Goal: Communication & Community: Answer question/provide support

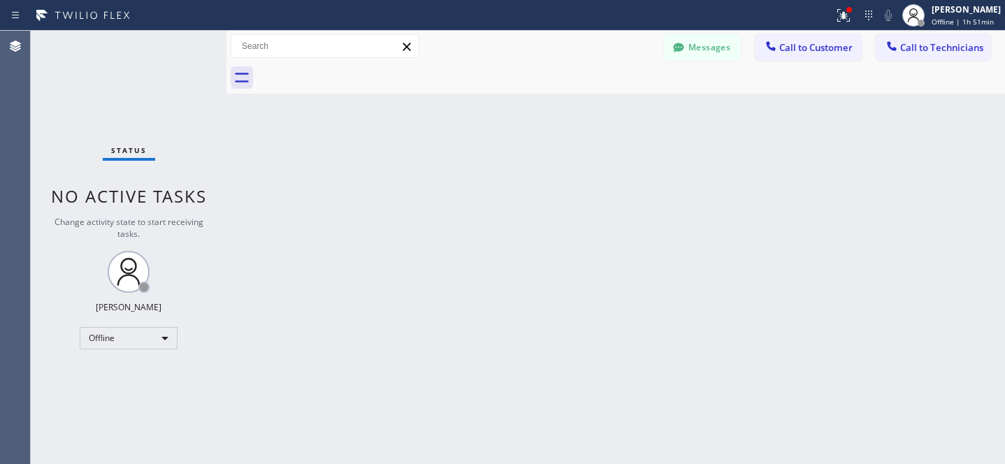
scroll to position [217, 0]
click at [703, 45] on button "Messages" at bounding box center [702, 47] width 77 height 27
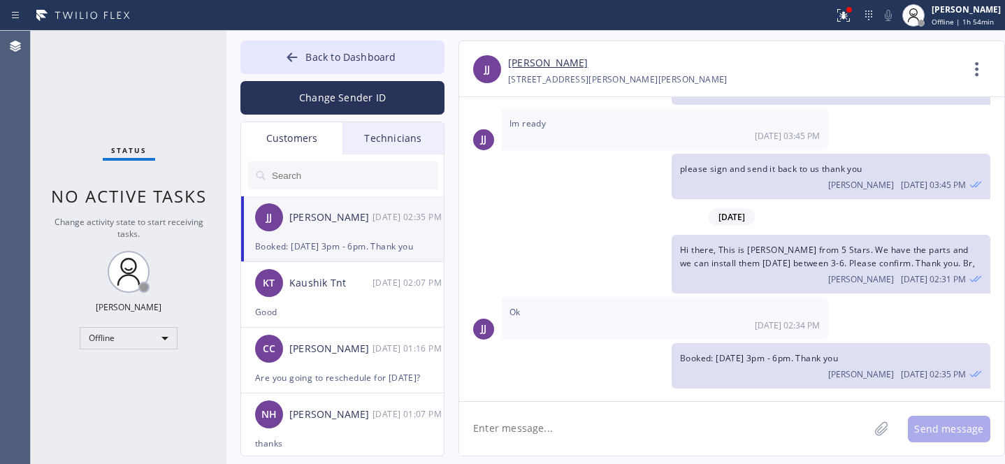
click at [313, 173] on input "text" at bounding box center [354, 175] width 168 height 28
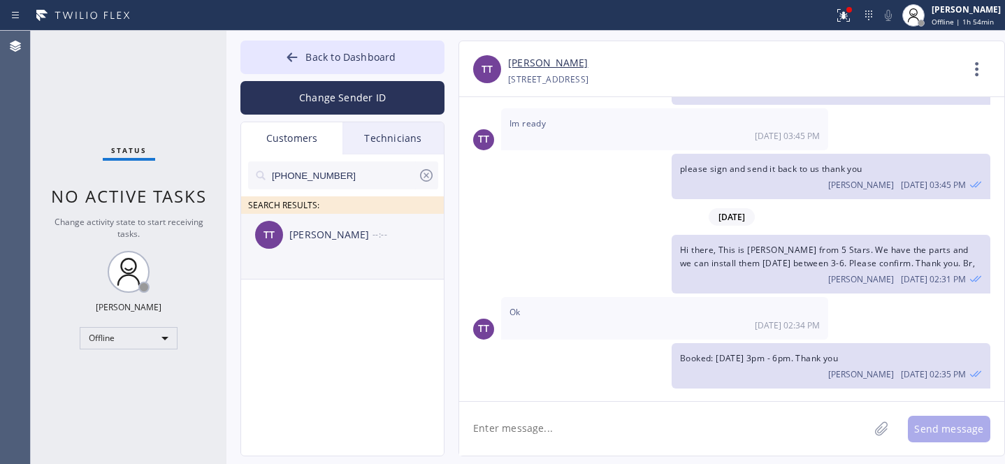
click at [307, 241] on div "[PERSON_NAME]" at bounding box center [330, 235] width 83 height 16
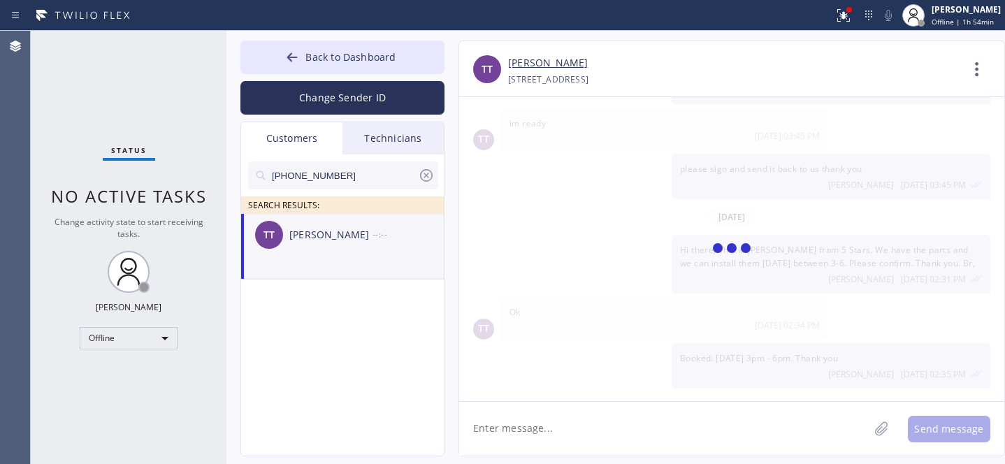
scroll to position [0, 0]
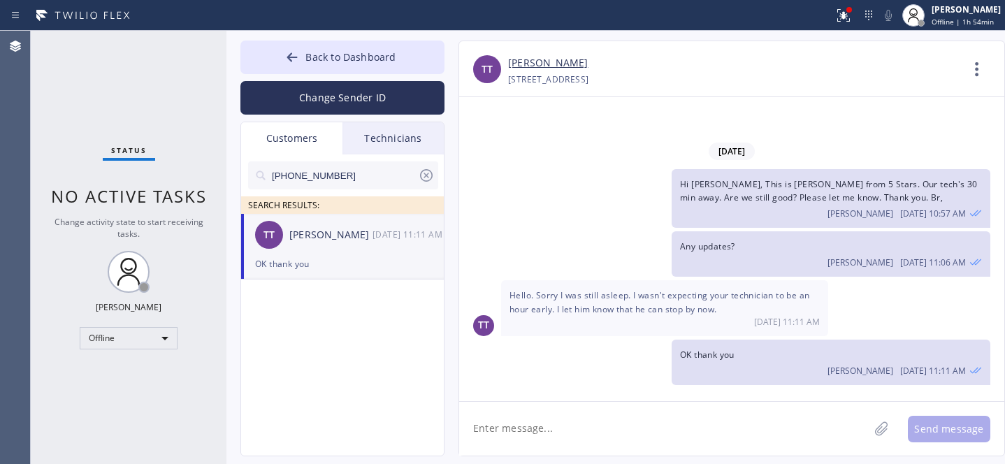
click at [580, 415] on textarea at bounding box center [663, 429] width 409 height 54
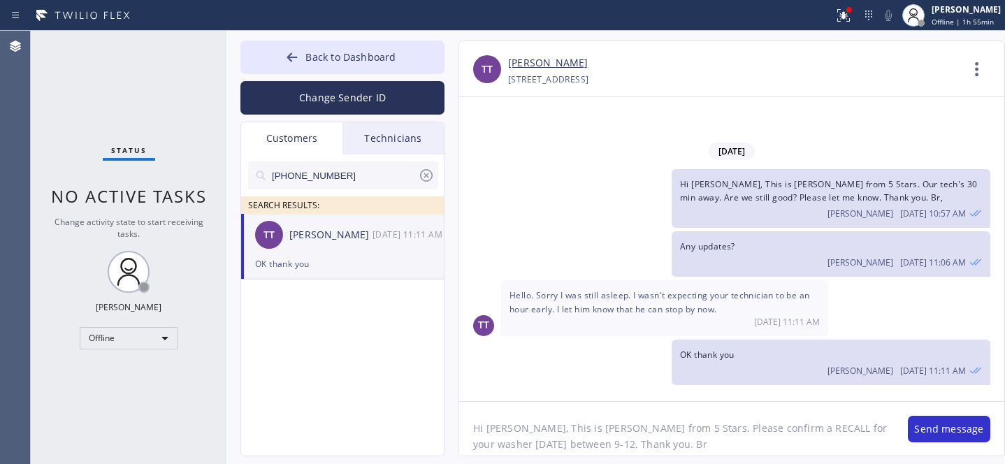
type textarea "Hi [PERSON_NAME], This is [PERSON_NAME] from 5 Stars. Please confirm a RECALL f…"
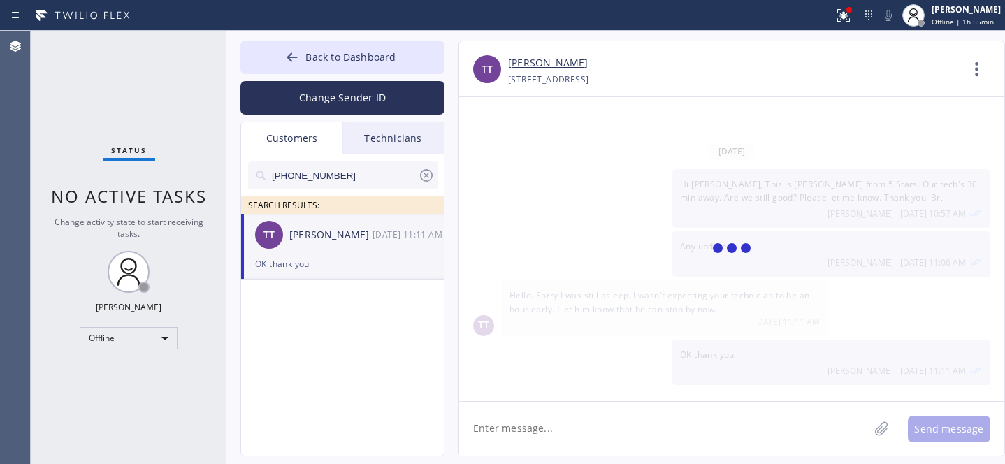
scroll to position [52, 0]
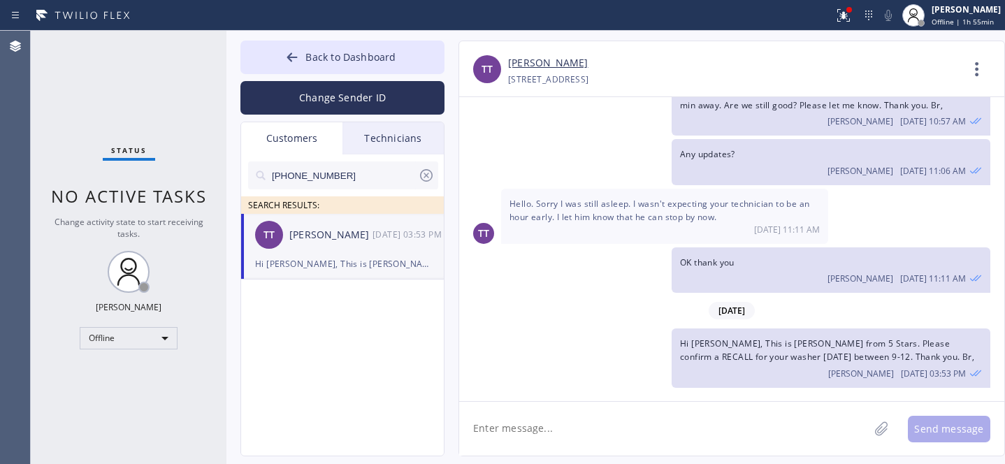
click at [427, 177] on icon at bounding box center [426, 175] width 17 height 17
drag, startPoint x: 379, startPoint y: 60, endPoint x: 463, endPoint y: 24, distance: 91.1
click at [380, 60] on span "Back to Dashboard" at bounding box center [350, 56] width 90 height 13
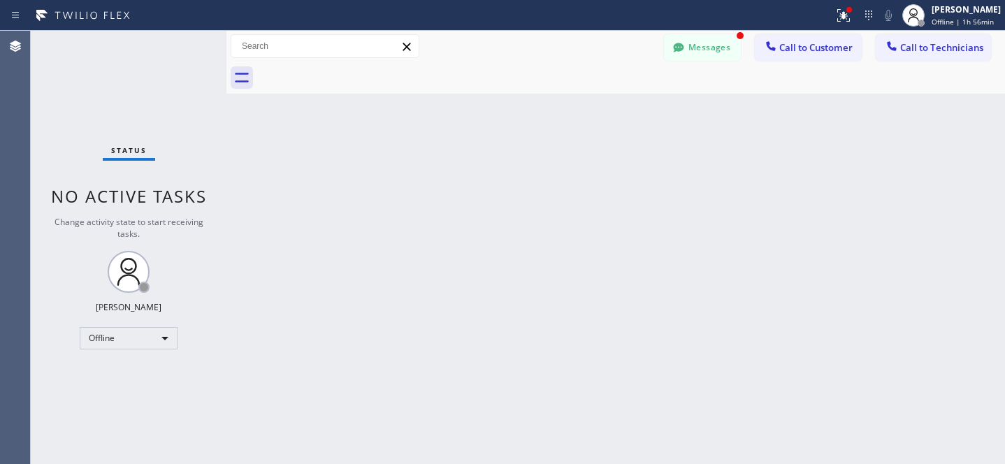
scroll to position [98, 0]
click at [700, 50] on button "Messages" at bounding box center [702, 47] width 77 height 27
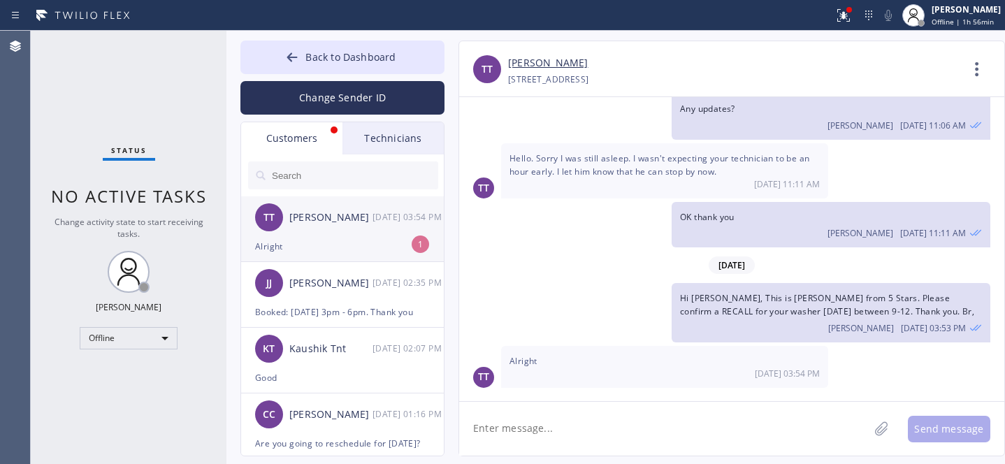
click at [341, 235] on div "TT [PERSON_NAME] [DATE] 03:54 PM" at bounding box center [343, 217] width 204 height 42
click at [606, 422] on textarea at bounding box center [663, 429] width 409 height 54
paste textarea "[DATE] 9am - 12pm"
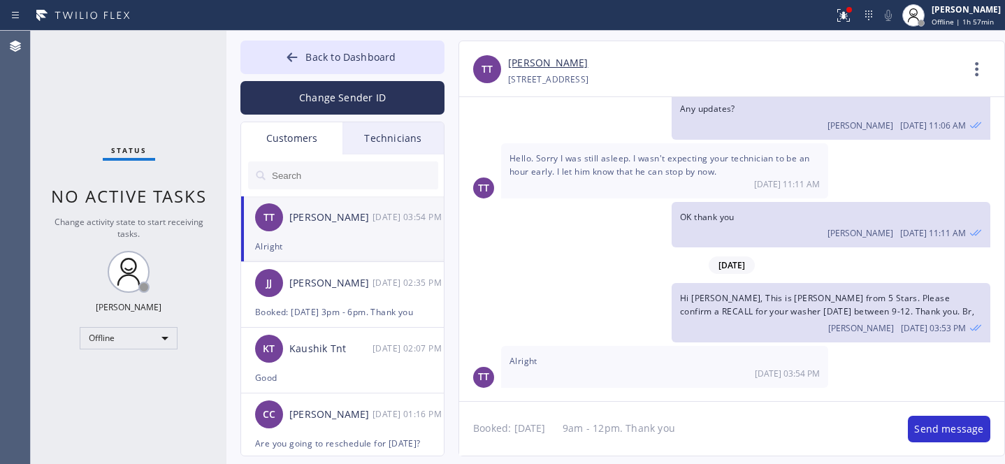
type textarea "Booked: [DATE] 9am - 12pm. Thank you."
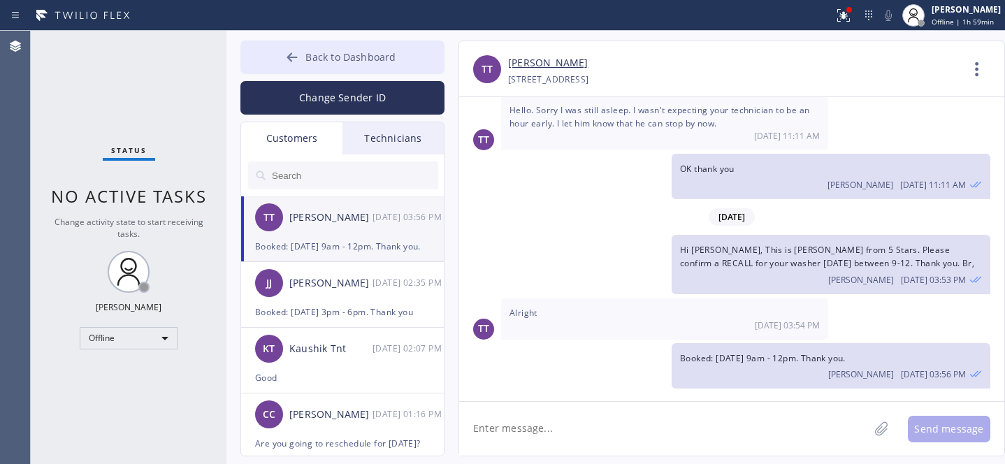
click at [336, 54] on span "Back to Dashboard" at bounding box center [350, 56] width 90 height 13
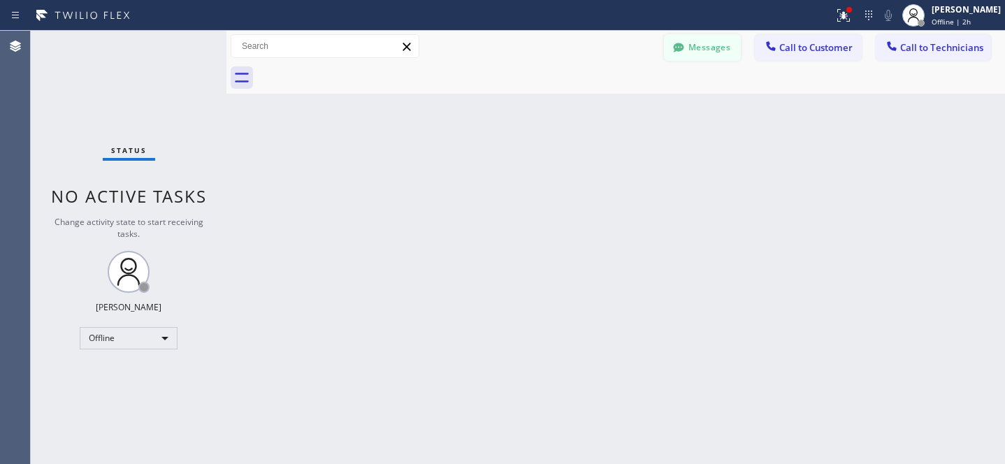
click at [696, 54] on button "Messages" at bounding box center [702, 47] width 77 height 27
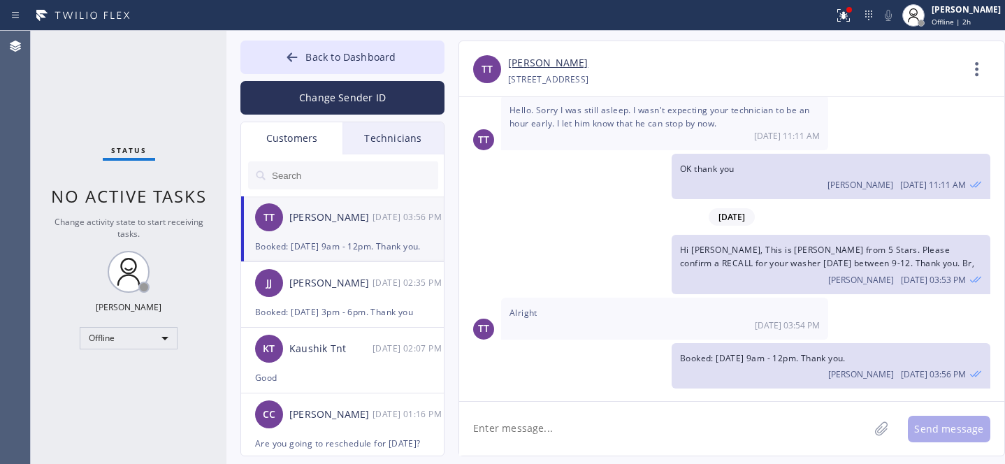
click at [326, 182] on input "text" at bounding box center [354, 175] width 168 height 28
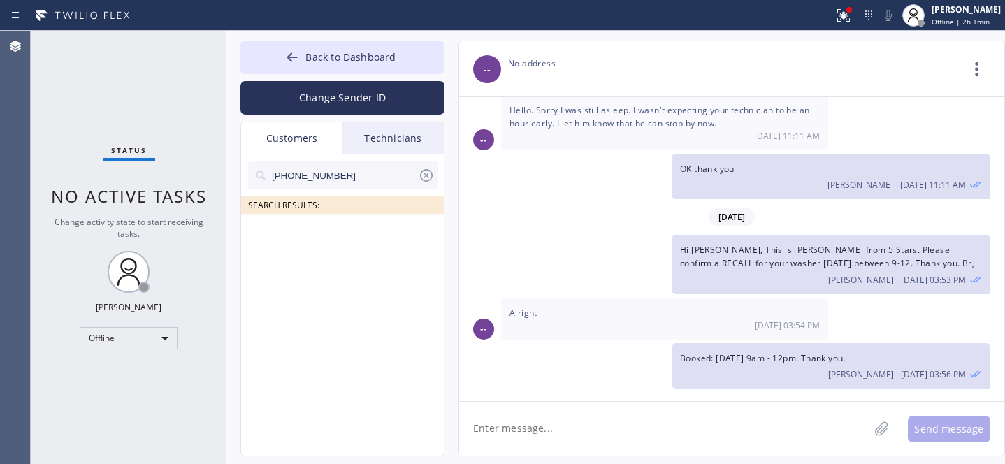
click at [277, 177] on input "[PHONE_NUMBER]" at bounding box center [343, 175] width 147 height 28
type input "[PHONE_NUMBER]"
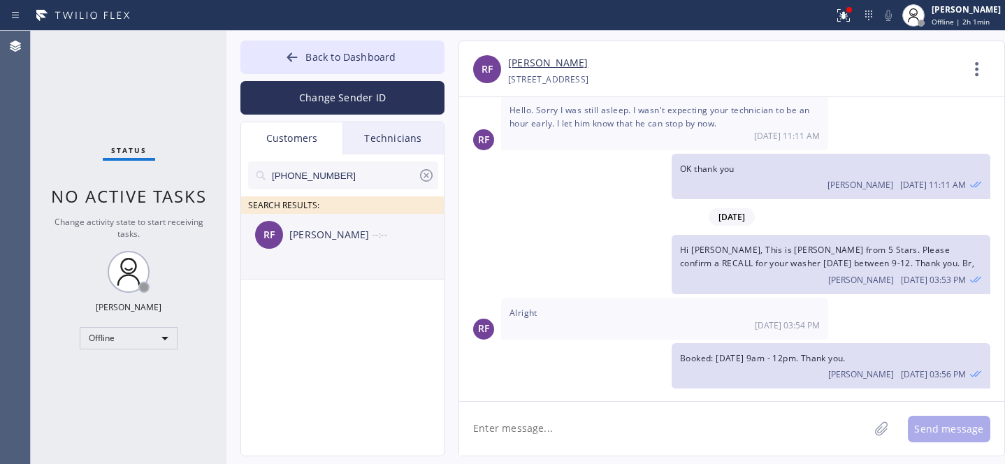
drag, startPoint x: 305, startPoint y: 233, endPoint x: 330, endPoint y: 238, distance: 26.3
click at [304, 233] on div "[PERSON_NAME]" at bounding box center [330, 235] width 83 height 16
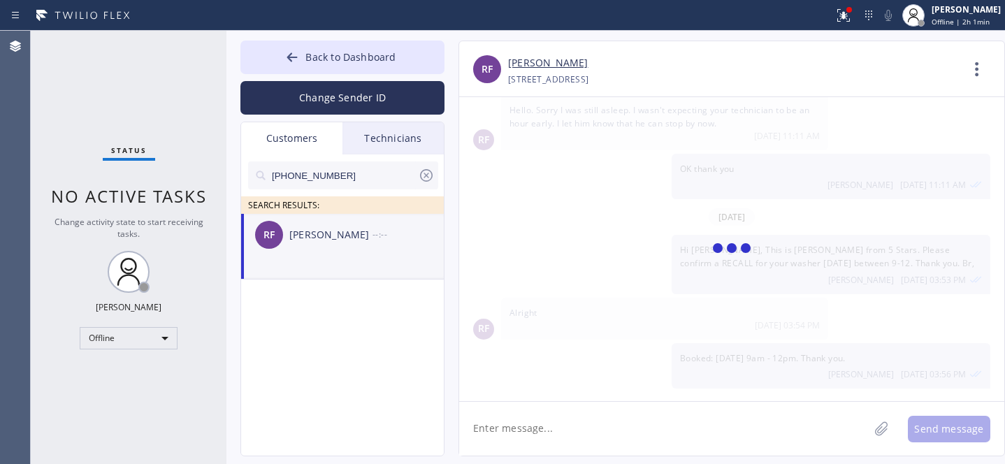
scroll to position [0, 0]
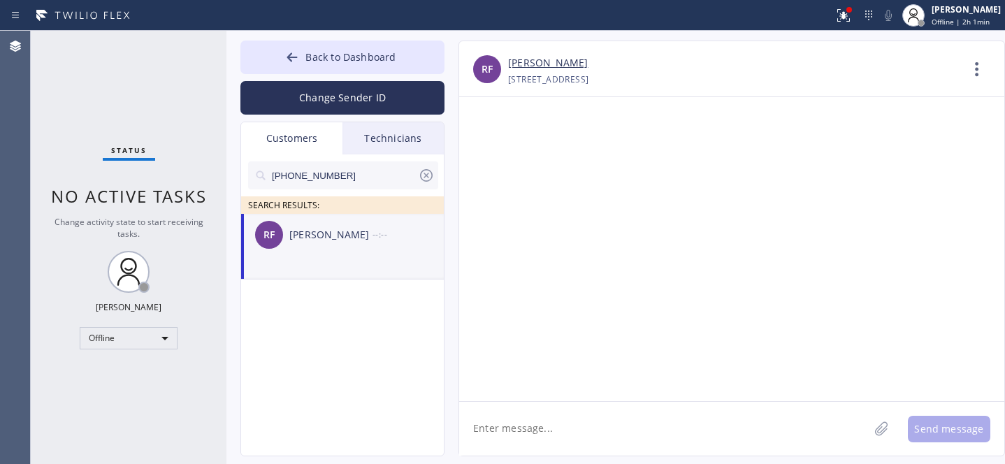
click at [566, 413] on textarea at bounding box center [663, 429] width 409 height 54
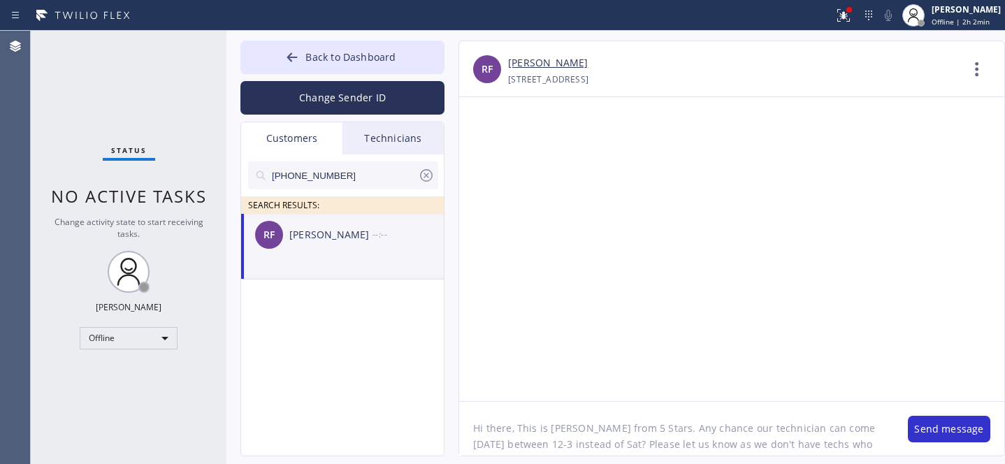
scroll to position [11, 0]
type textarea "Hi there, This is [PERSON_NAME] from 5 Stars. Any chance our technician can com…"
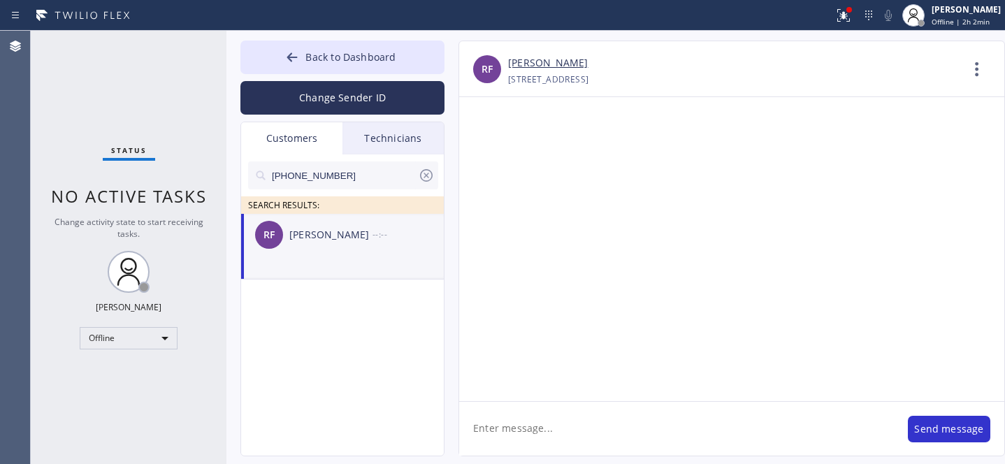
scroll to position [0, 0]
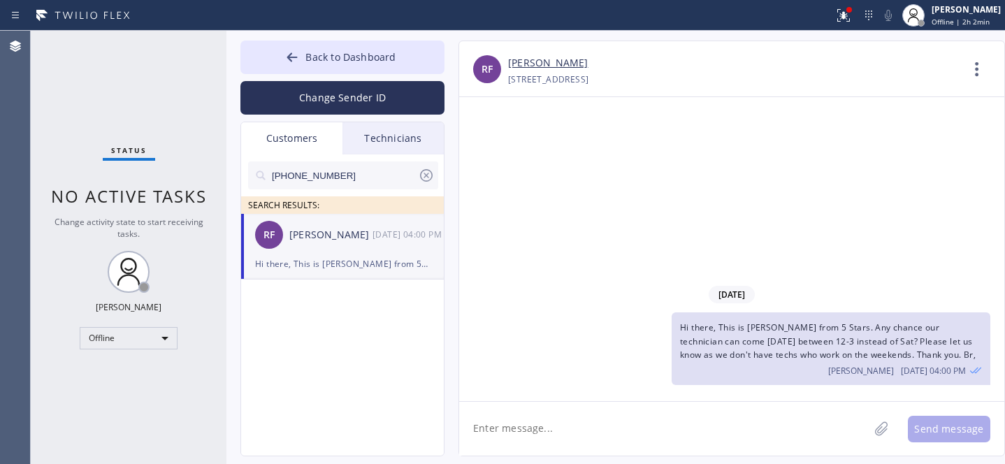
click at [425, 177] on icon at bounding box center [426, 175] width 17 height 17
drag, startPoint x: 320, startPoint y: 57, endPoint x: 330, endPoint y: 56, distance: 9.8
click at [320, 57] on span "Back to Dashboard" at bounding box center [350, 56] width 90 height 13
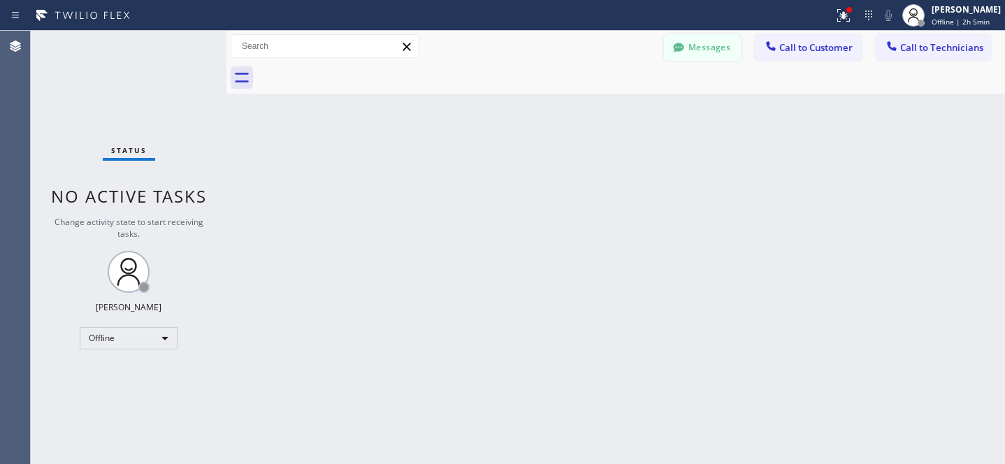
click at [689, 47] on button "Messages" at bounding box center [702, 47] width 77 height 27
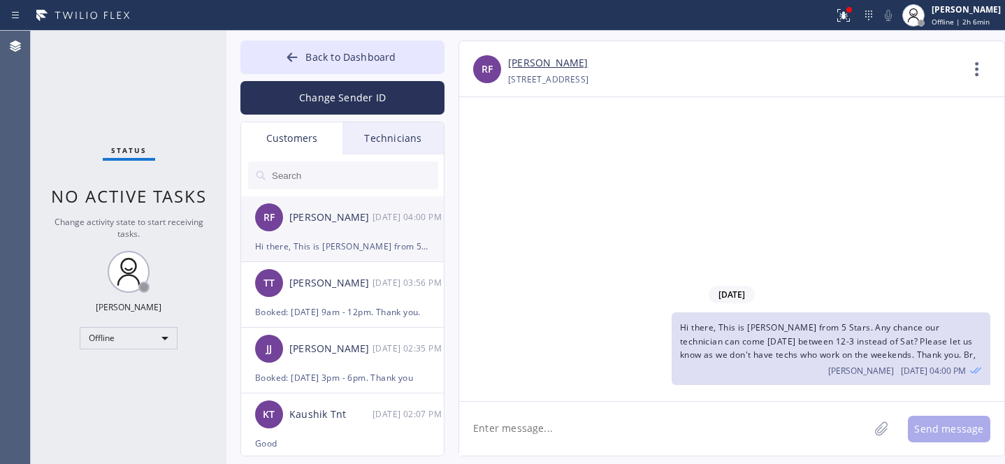
click at [333, 235] on div "RF [PERSON_NAME] [DATE] 04:00 PM" at bounding box center [343, 217] width 204 height 42
click at [544, 433] on textarea at bounding box center [663, 429] width 409 height 54
click at [541, 430] on textarea at bounding box center [663, 429] width 409 height 54
click at [530, 426] on textarea at bounding box center [663, 429] width 409 height 54
click at [122, 384] on div "Status No active tasks Change activity state to start receiving tasks. [PERSON_…" at bounding box center [129, 247] width 196 height 433
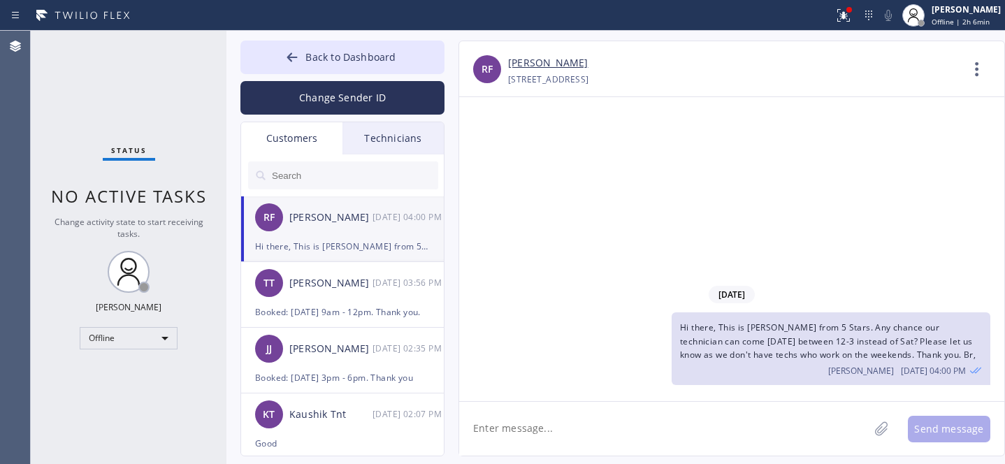
click at [597, 430] on textarea at bounding box center [663, 429] width 409 height 54
type textarea "Any updates?"
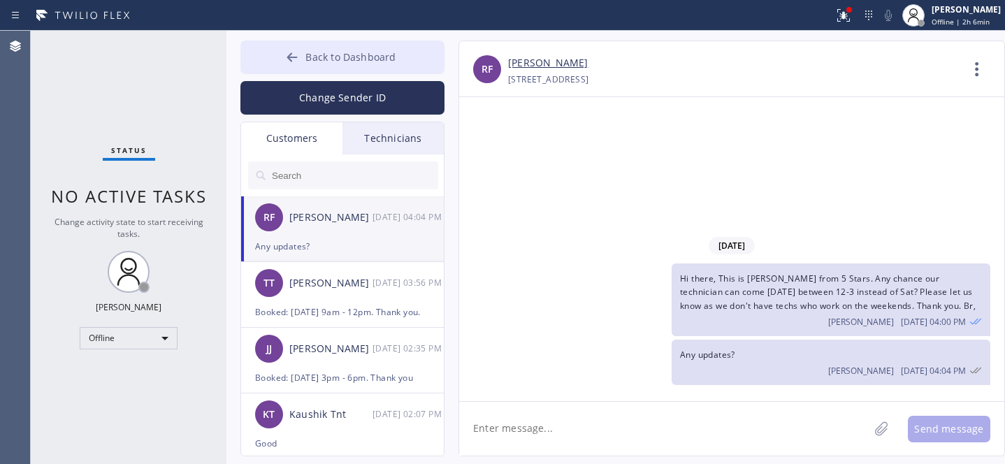
click at [310, 41] on button "Back to Dashboard" at bounding box center [342, 58] width 204 height 34
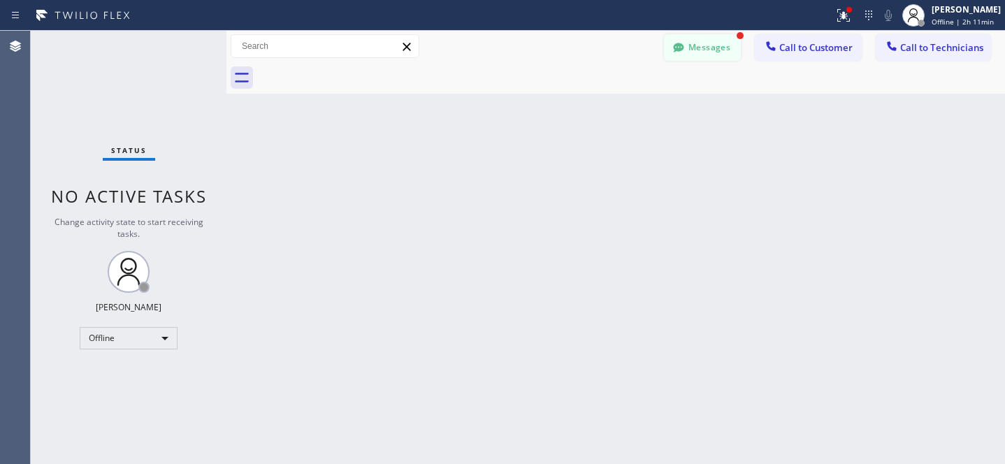
click at [717, 42] on button "Messages" at bounding box center [702, 47] width 77 height 27
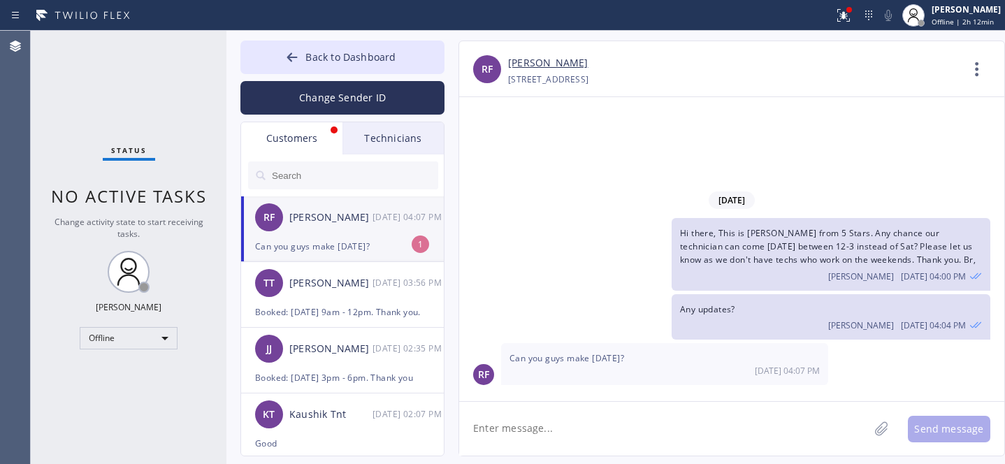
click at [320, 236] on div "RF [PERSON_NAME] [DATE] 04:07 PM" at bounding box center [343, 217] width 204 height 42
click at [609, 429] on textarea at bounding box center [663, 429] width 409 height 54
type textarea "[DATE] 2-5"
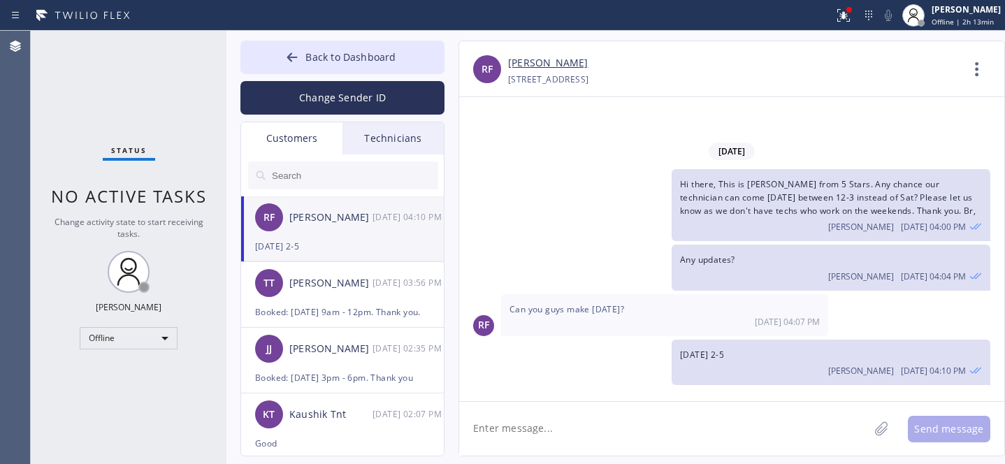
click at [560, 428] on textarea at bounding box center [663, 429] width 409 height 54
type textarea "?"
type textarea "Please confirm"
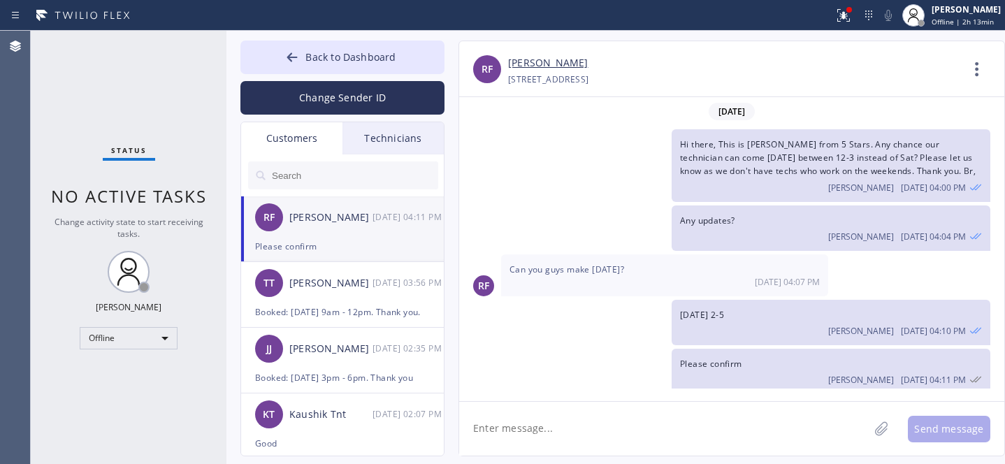
scroll to position [7, 0]
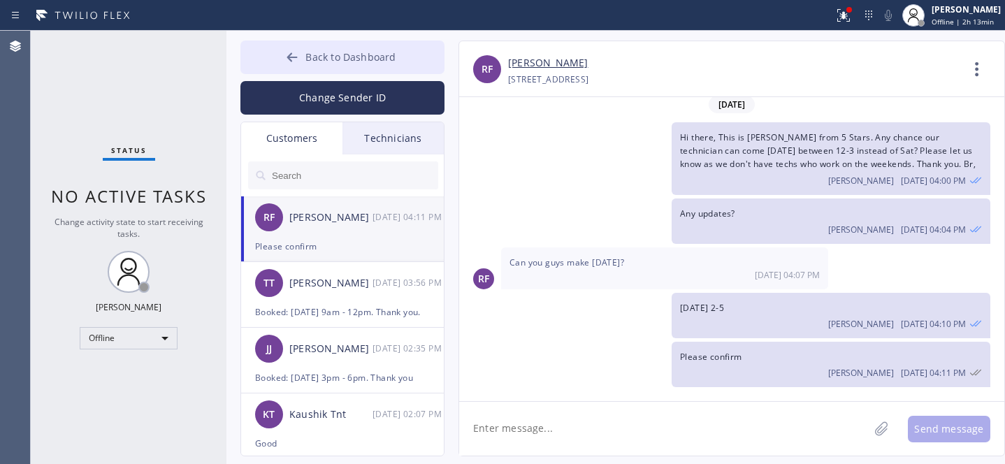
click at [287, 56] on icon at bounding box center [292, 57] width 14 height 14
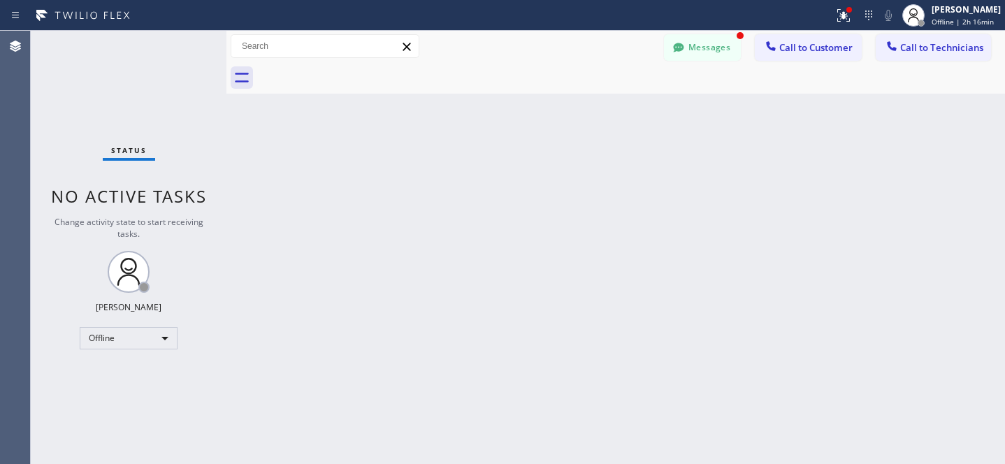
scroll to position [52, 0]
click at [702, 49] on button "Messages" at bounding box center [702, 47] width 77 height 27
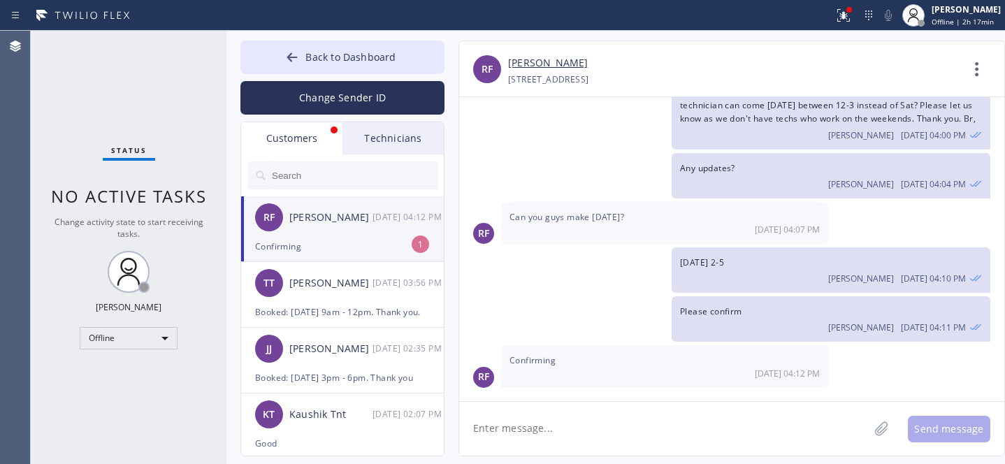
click at [539, 66] on link "[PERSON_NAME]" at bounding box center [548, 63] width 80 height 16
click at [321, 241] on div "Confirming" at bounding box center [342, 246] width 175 height 16
click at [533, 438] on textarea at bounding box center [663, 429] width 409 height 54
paste textarea "[DATE] 2pm - 5pm"
type textarea "Rescheduled: [DATE] 2pm - 5pm. Thank you"
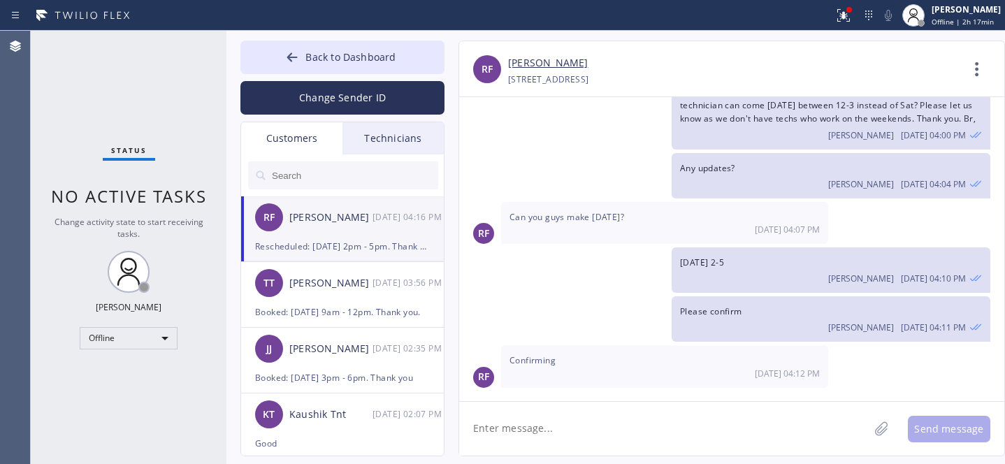
scroll to position [101, 0]
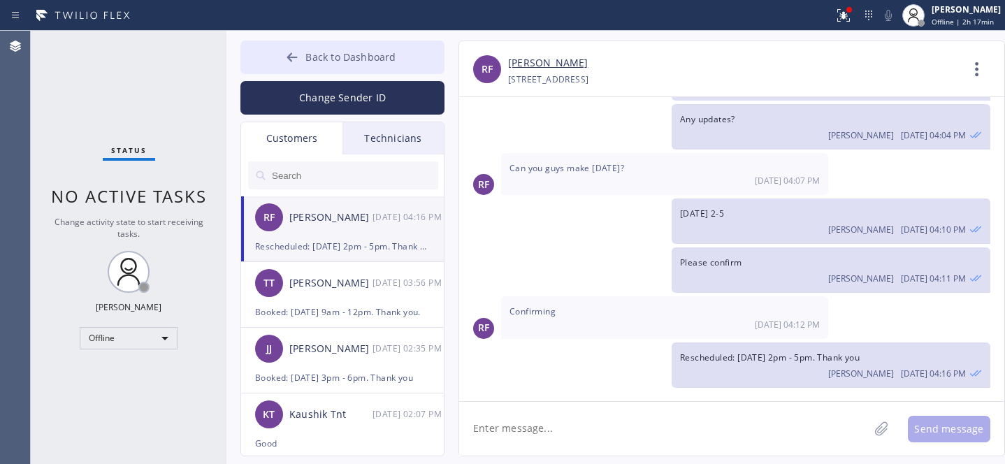
click at [340, 52] on span "Back to Dashboard" at bounding box center [350, 56] width 90 height 13
